Goal: Use online tool/utility: Utilize a website feature to perform a specific function

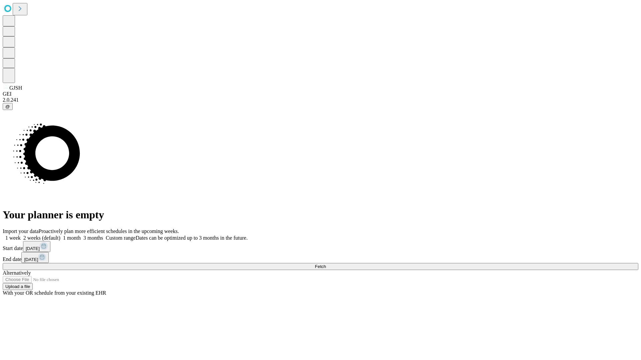
click at [326, 264] on span "Fetch" at bounding box center [320, 266] width 11 height 5
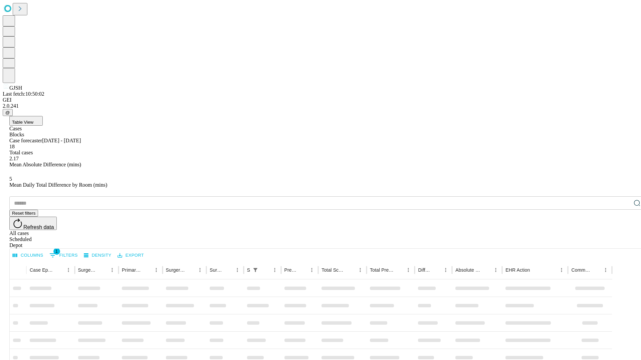
click at [33, 120] on span "Table View" at bounding box center [22, 122] width 21 height 5
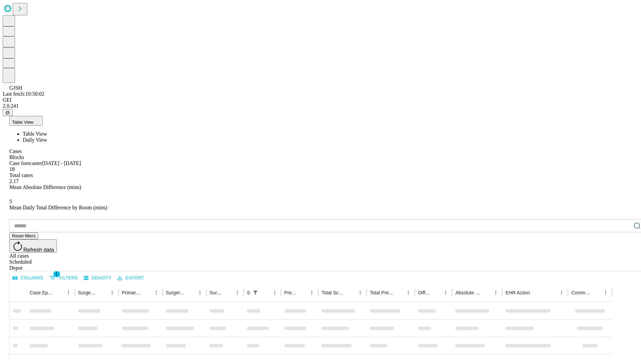
click at [47, 137] on span "Daily View" at bounding box center [35, 140] width 24 height 6
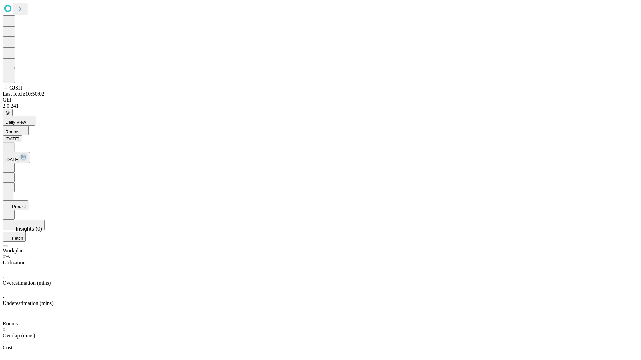
click at [28, 201] on button "Predict" at bounding box center [16, 206] width 26 height 10
